Goal: Information Seeking & Learning: Learn about a topic

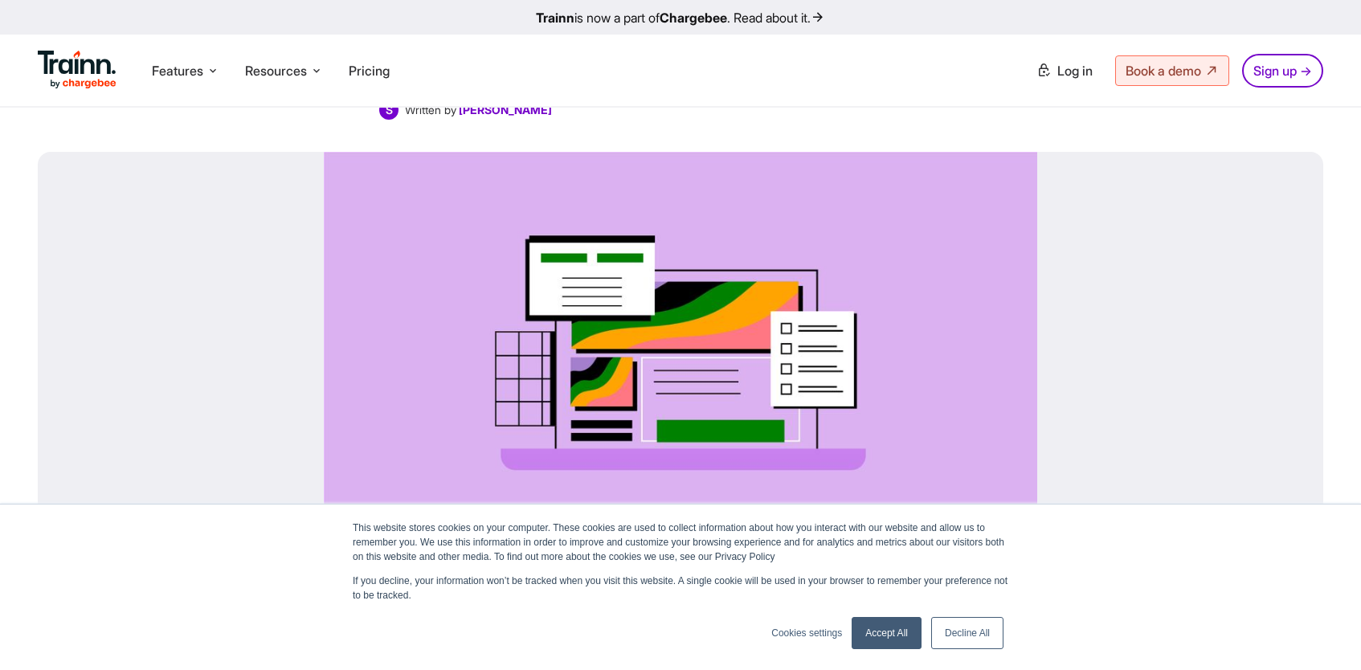
scroll to position [255, 0]
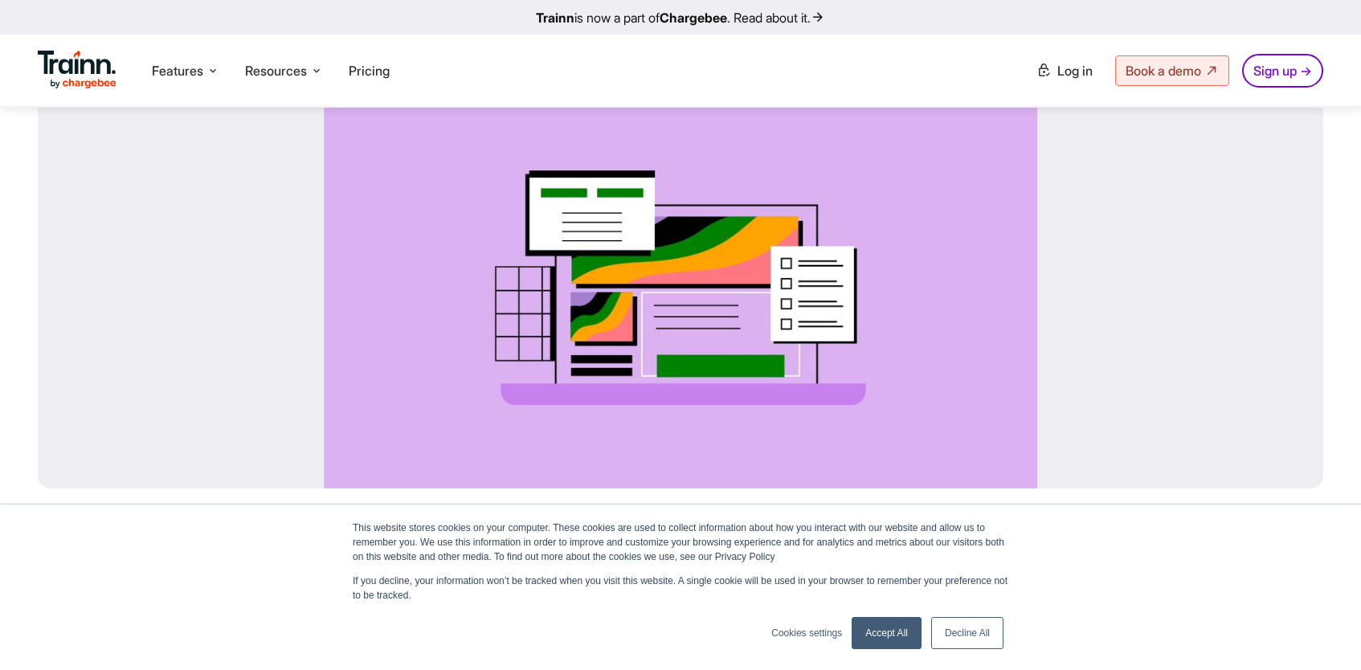
click at [880, 626] on link "Accept All" at bounding box center [886, 633] width 70 height 32
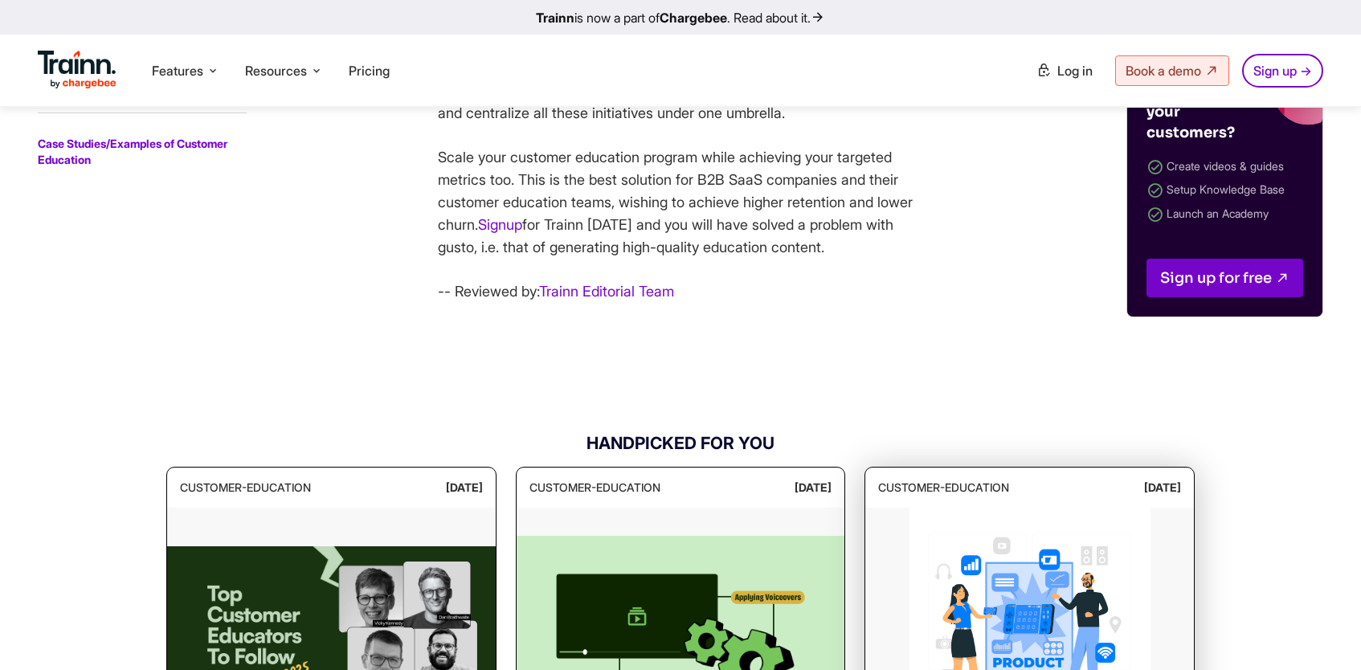
scroll to position [5454, 0]
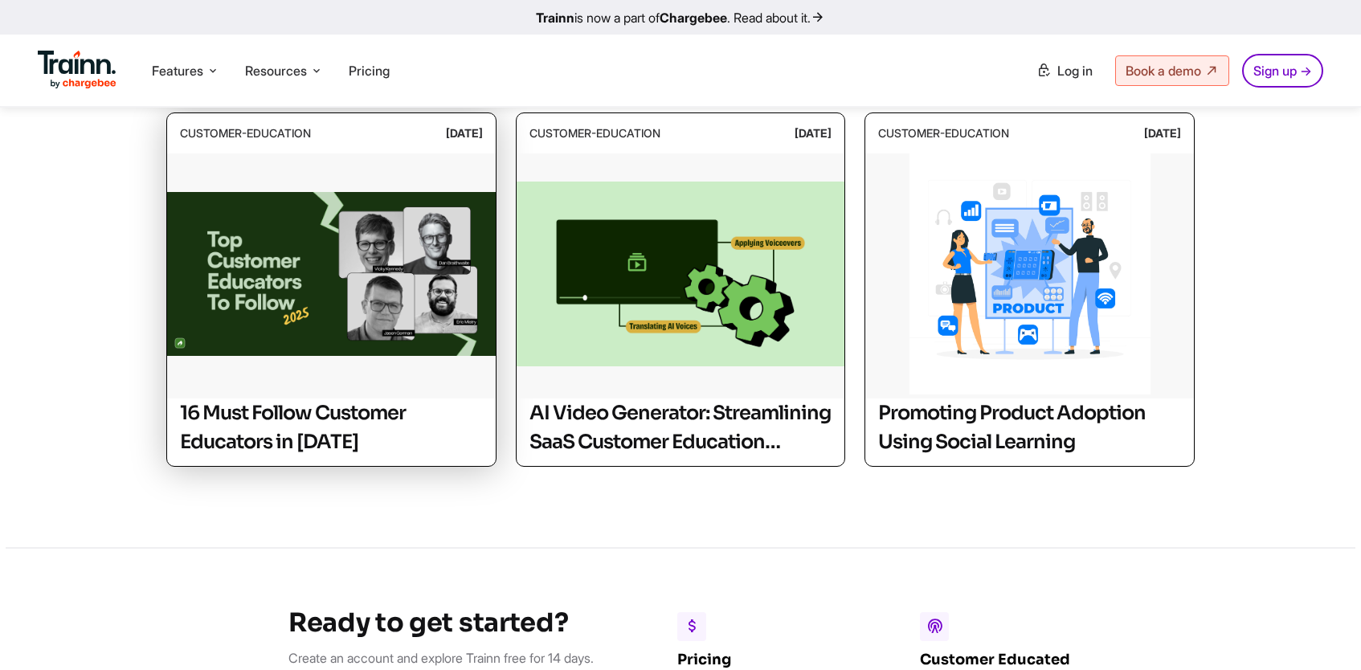
click at [340, 429] on h2 "16 Must Follow Customer Educators in [DATE]" at bounding box center [331, 427] width 303 height 58
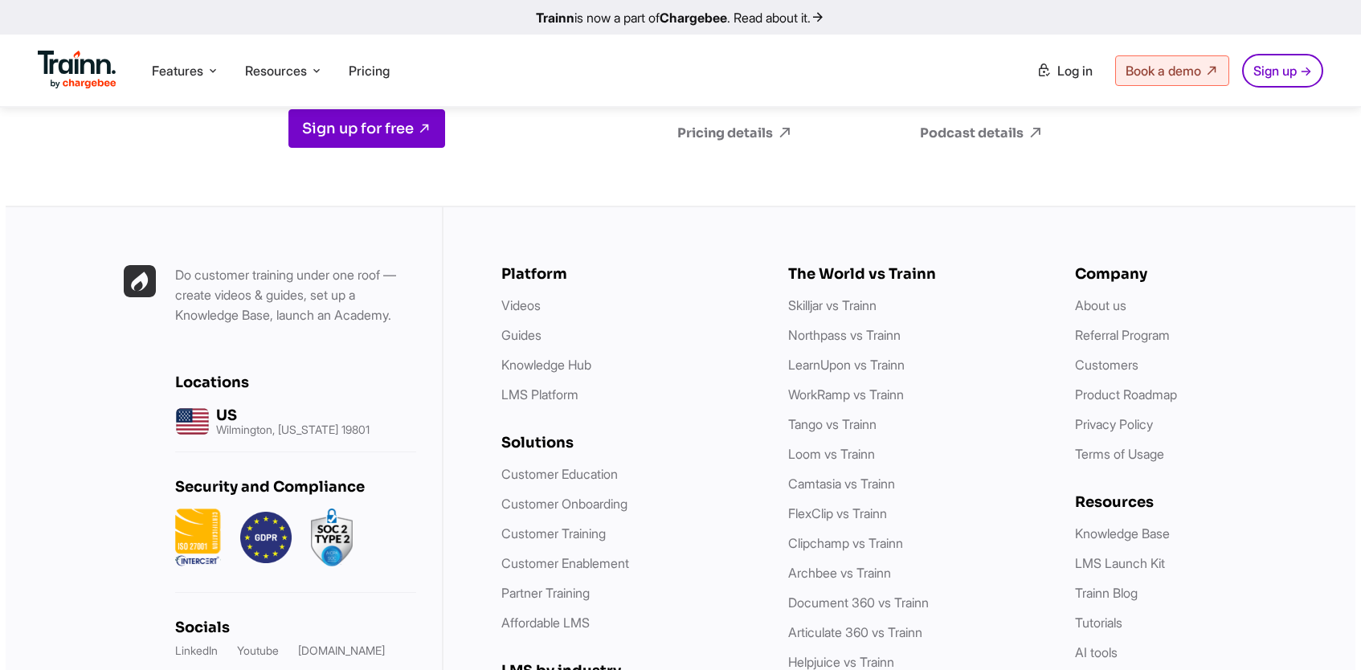
scroll to position [8583, 0]
